Goal: Task Accomplishment & Management: Use online tool/utility

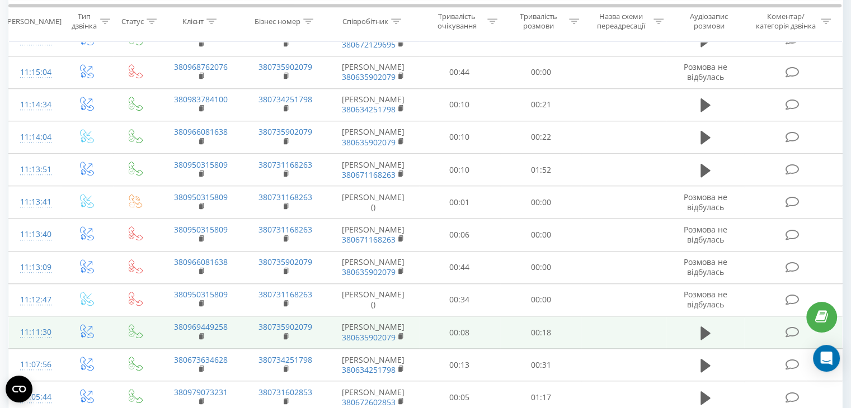
scroll to position [992, 0]
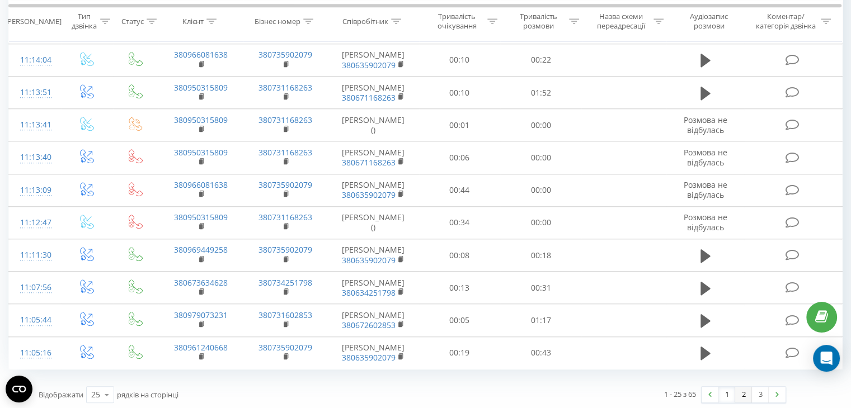
click at [744, 387] on link "2" at bounding box center [743, 395] width 17 height 16
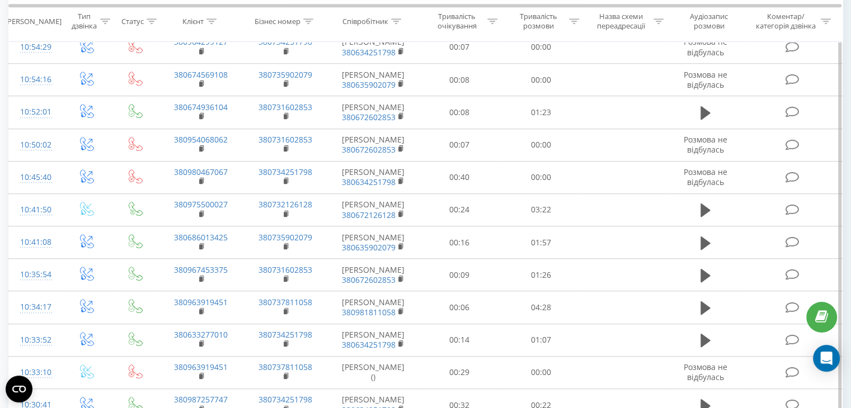
scroll to position [852, 0]
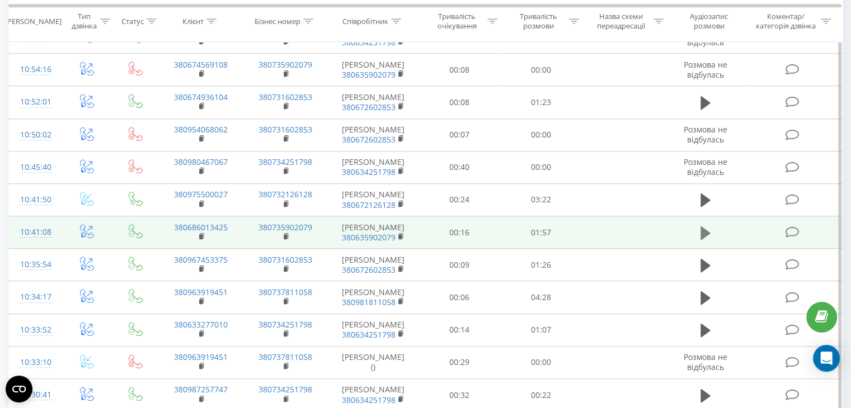
click at [710, 242] on button at bounding box center [705, 233] width 17 height 17
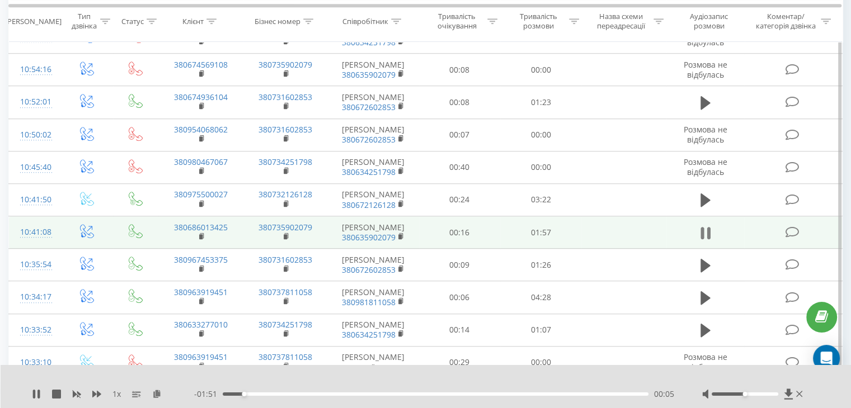
click at [709, 239] on icon at bounding box center [707, 233] width 3 height 12
click at [709, 239] on icon at bounding box center [705, 233] width 10 height 16
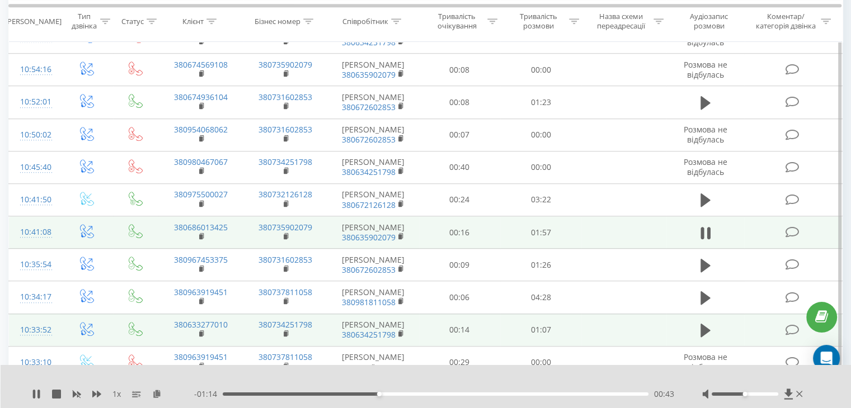
click at [128, 345] on td at bounding box center [135, 330] width 45 height 32
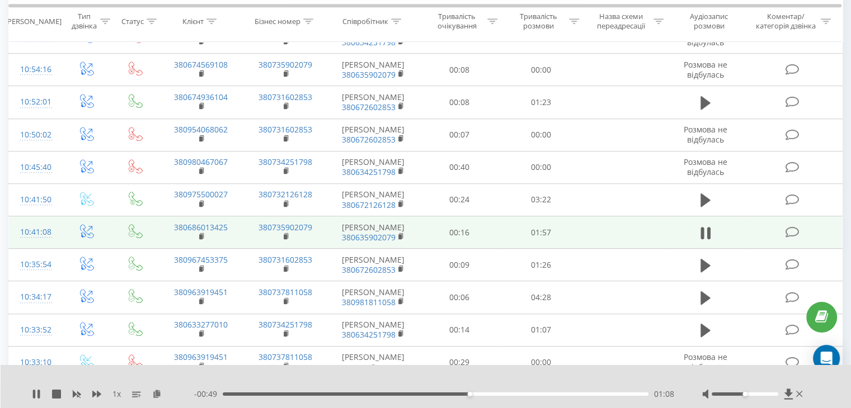
click at [116, 395] on span "1 x" at bounding box center [116, 394] width 8 height 11
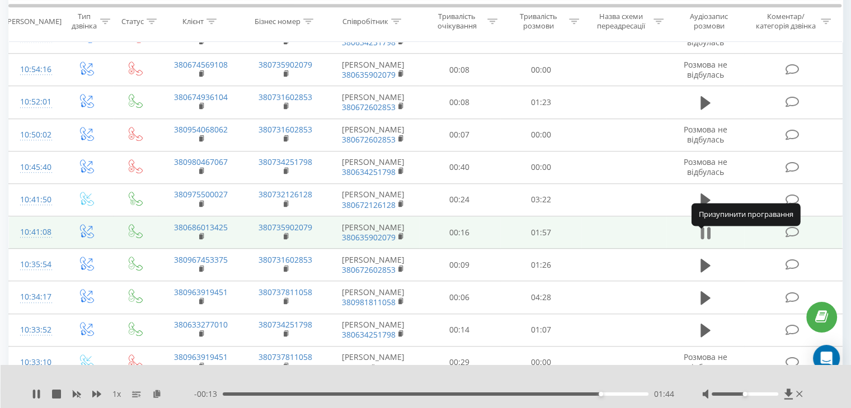
click at [708, 235] on icon at bounding box center [707, 233] width 3 height 12
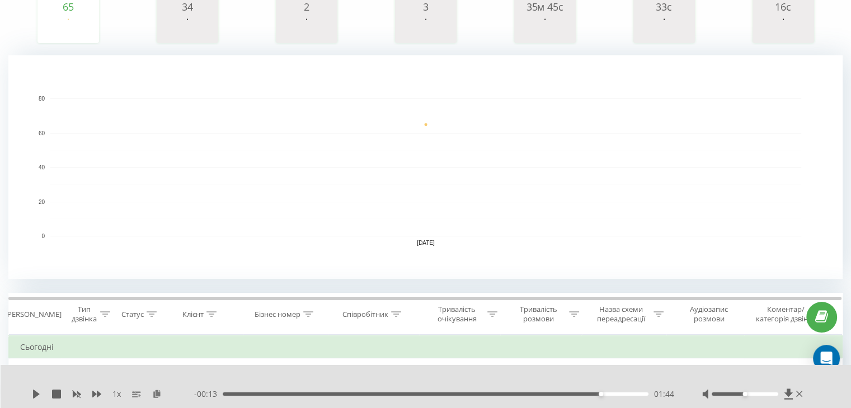
scroll to position [181, 0]
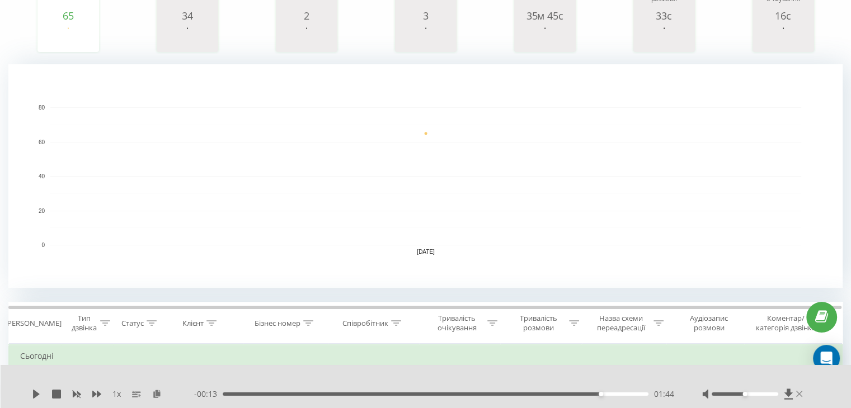
click at [801, 392] on icon at bounding box center [799, 394] width 7 height 9
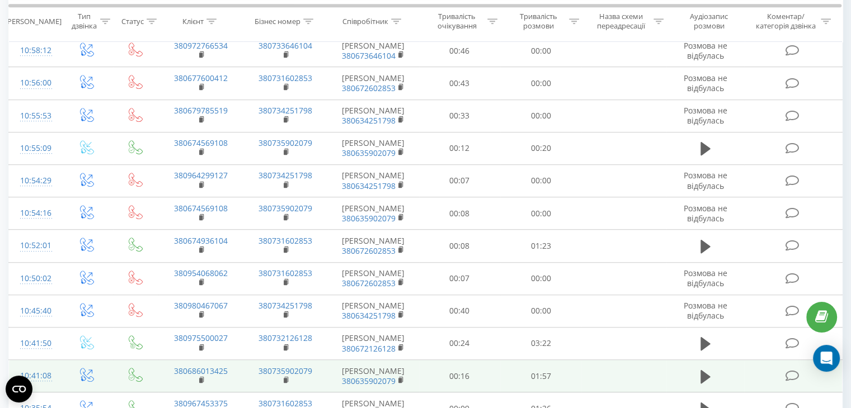
scroll to position [1001, 0]
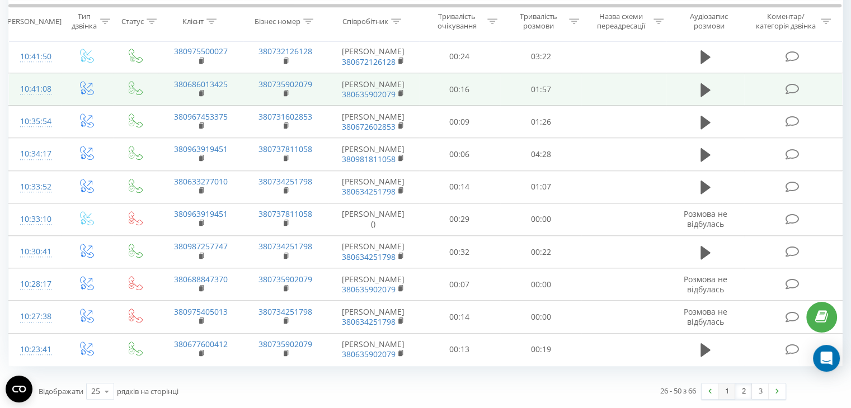
click at [724, 396] on link "1" at bounding box center [726, 392] width 17 height 16
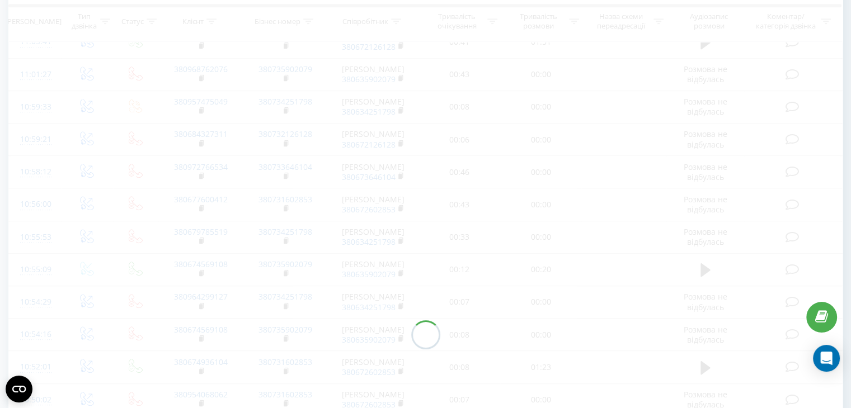
scroll to position [454, 0]
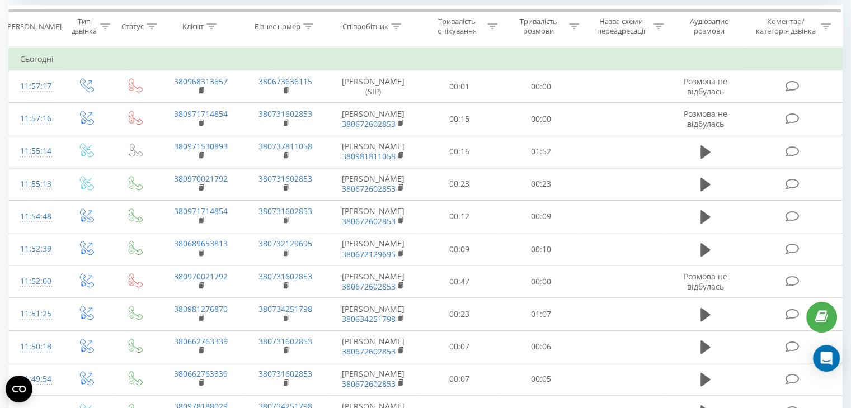
scroll to position [475, 0]
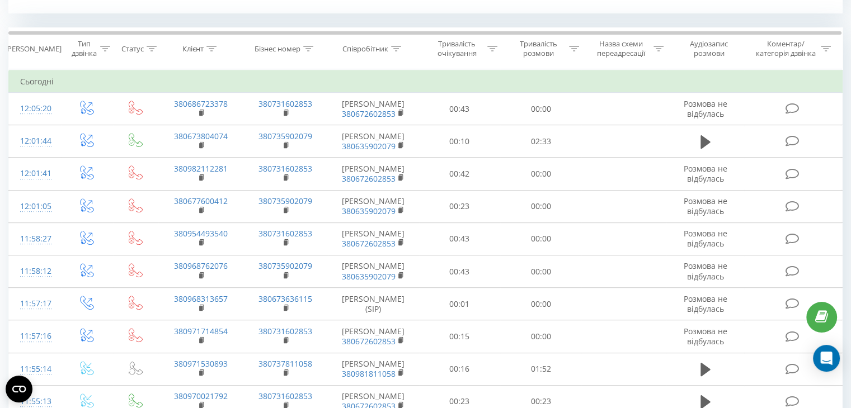
scroll to position [473, 0]
